Goal: Information Seeking & Learning: Check status

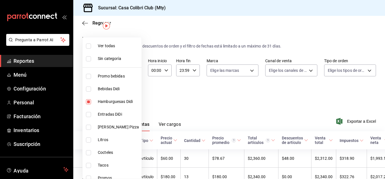
scroll to position [13, 0]
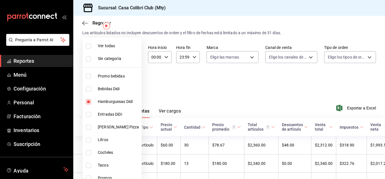
click at [131, 97] on li "Hamburguesas Didi" at bounding box center [112, 101] width 59 height 13
type input "0af920ca-51bf-4ea1-89a4-1aeffaa14358,2c95d823-cb87-4f43-ad2a-43c64467275f,331a0…"
checkbox input "false"
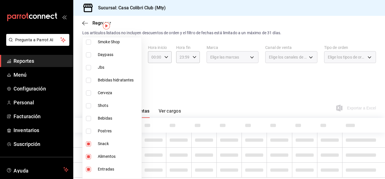
scroll to position [158, 0]
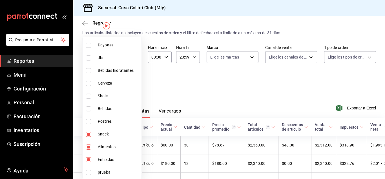
click at [98, 137] on li "Snack" at bounding box center [112, 134] width 59 height 13
type input "2c95d823-cb87-4f43-ad2a-43c64467275f,331a05e4-4190-43fc-97d3-d90d8efc3d55"
checkbox input "false"
click at [99, 143] on li "Alimentos" at bounding box center [112, 146] width 59 height 13
type input "331a05e4-4190-43fc-97d3-d90d8efc3d55"
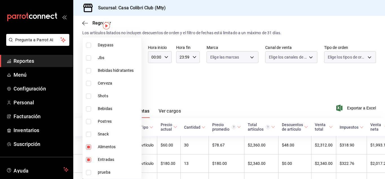
checkbox input "false"
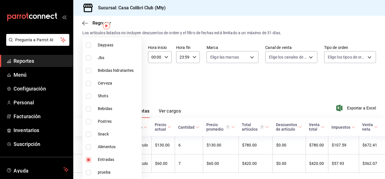
click at [99, 153] on li "Entradas" at bounding box center [112, 159] width 59 height 13
checkbox input "false"
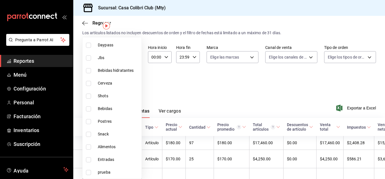
click at [111, 108] on span "Bebidas" at bounding box center [118, 109] width 41 height 6
type input "1e2dd578-d1b5-4b7b-8161-45d9e68f5ad0"
checkbox input "true"
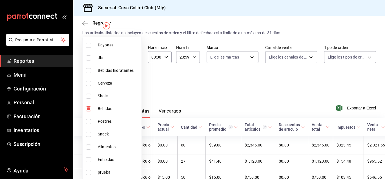
click at [193, 82] on div at bounding box center [192, 89] width 385 height 179
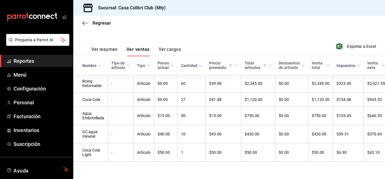
scroll to position [76, 0]
